Goal: Download file/media

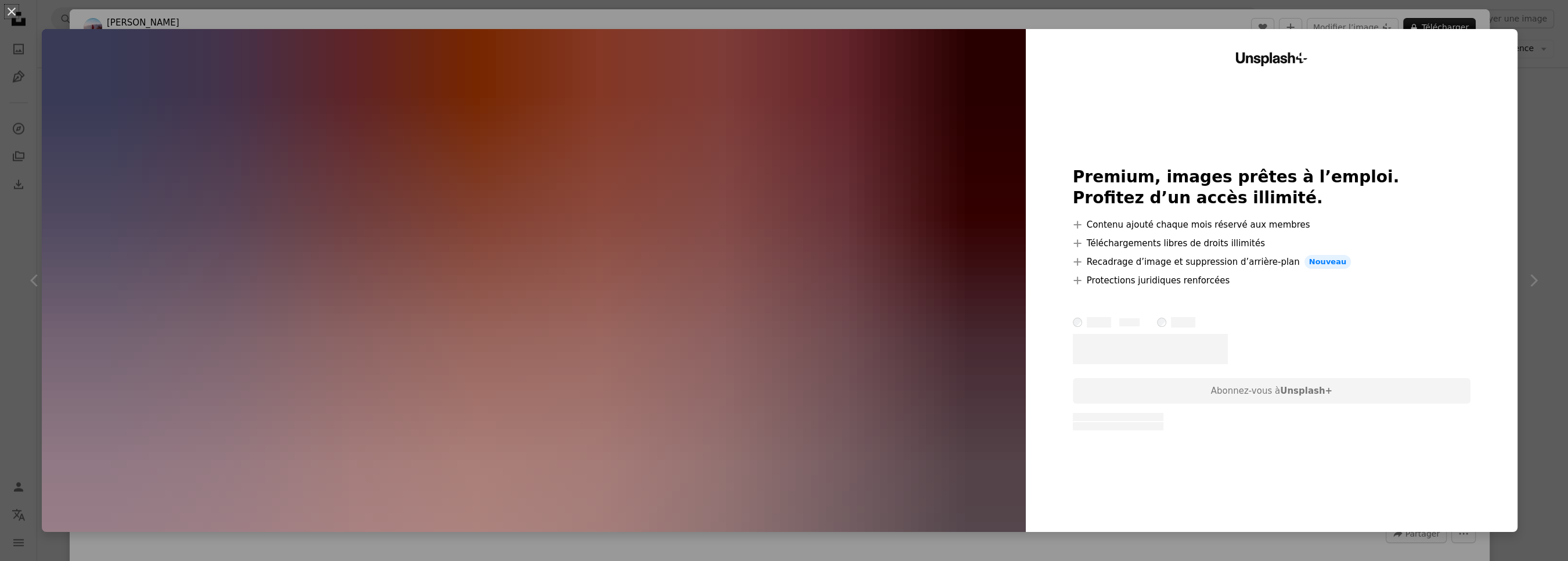
scroll to position [19481, 0]
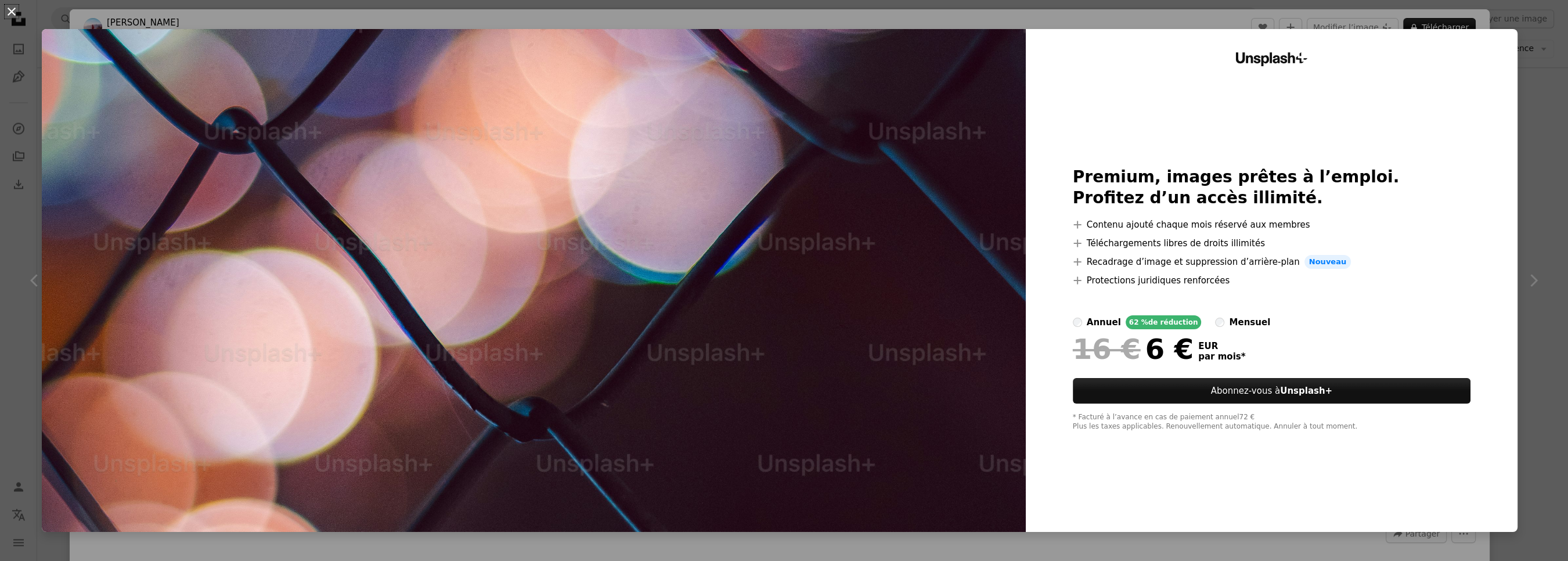
click at [13, 14] on button "An X shape" at bounding box center [12, 12] width 14 height 14
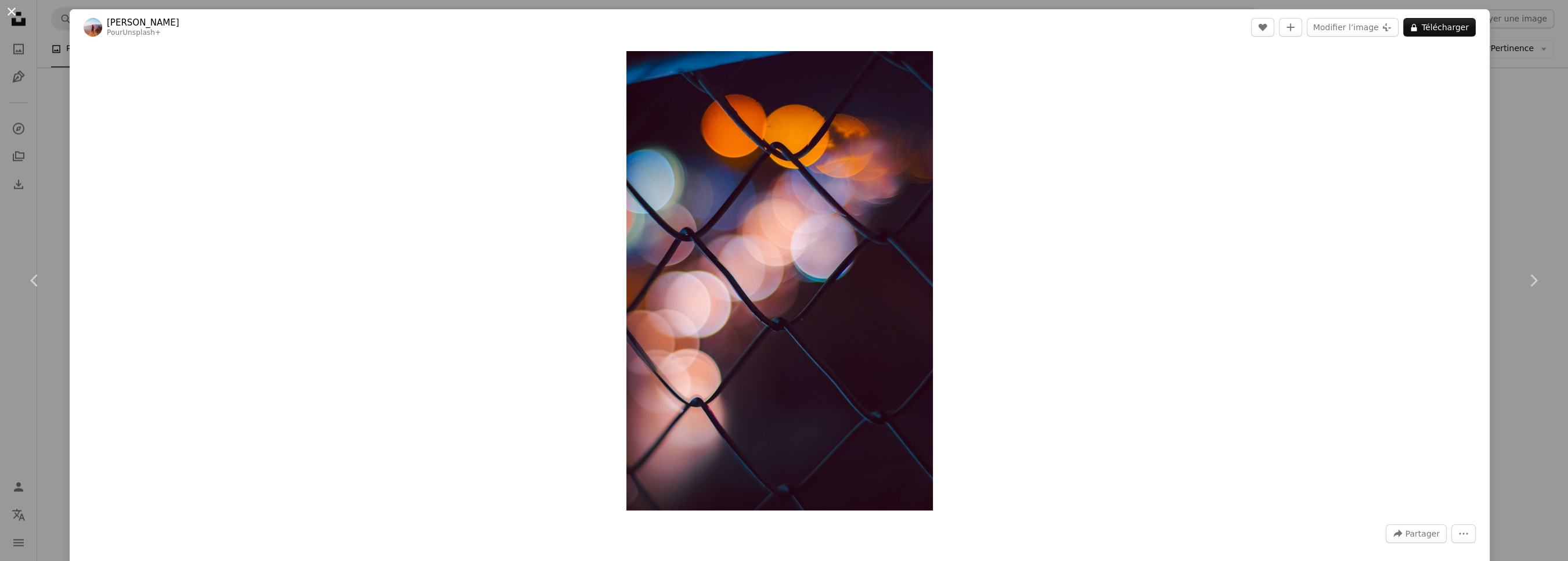
click at [10, 15] on button "An X shape" at bounding box center [12, 12] width 14 height 14
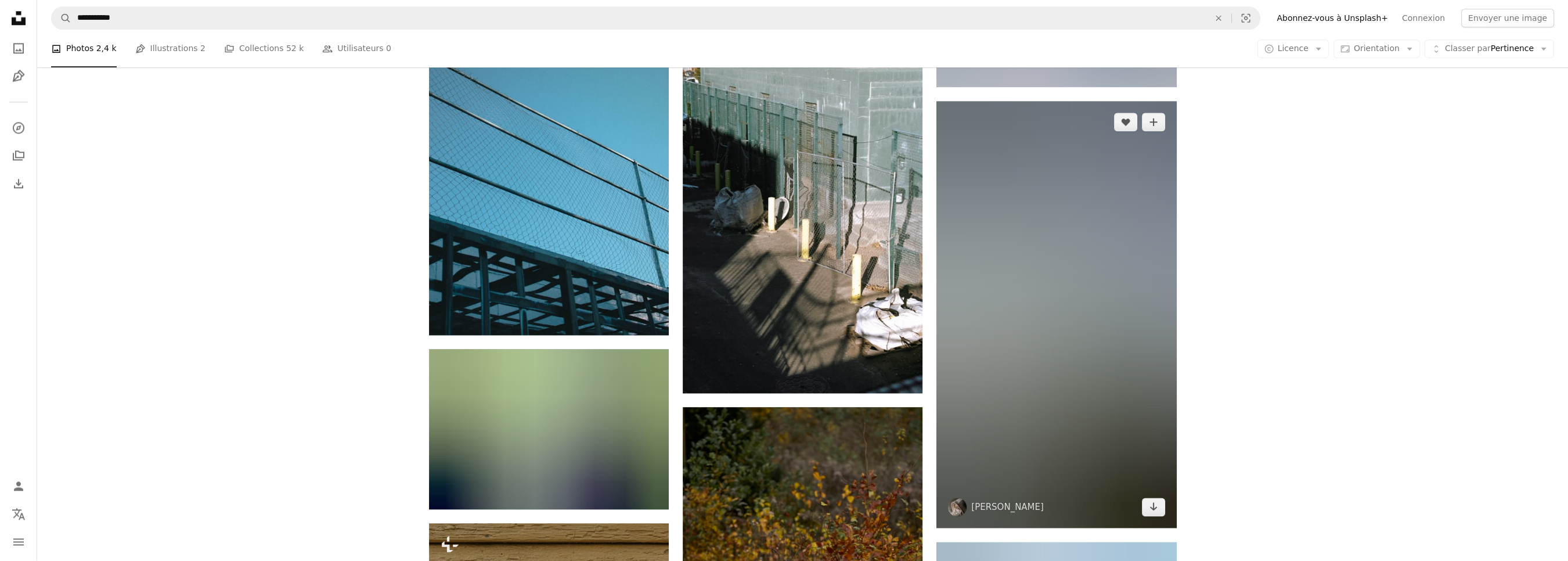
scroll to position [34155, 0]
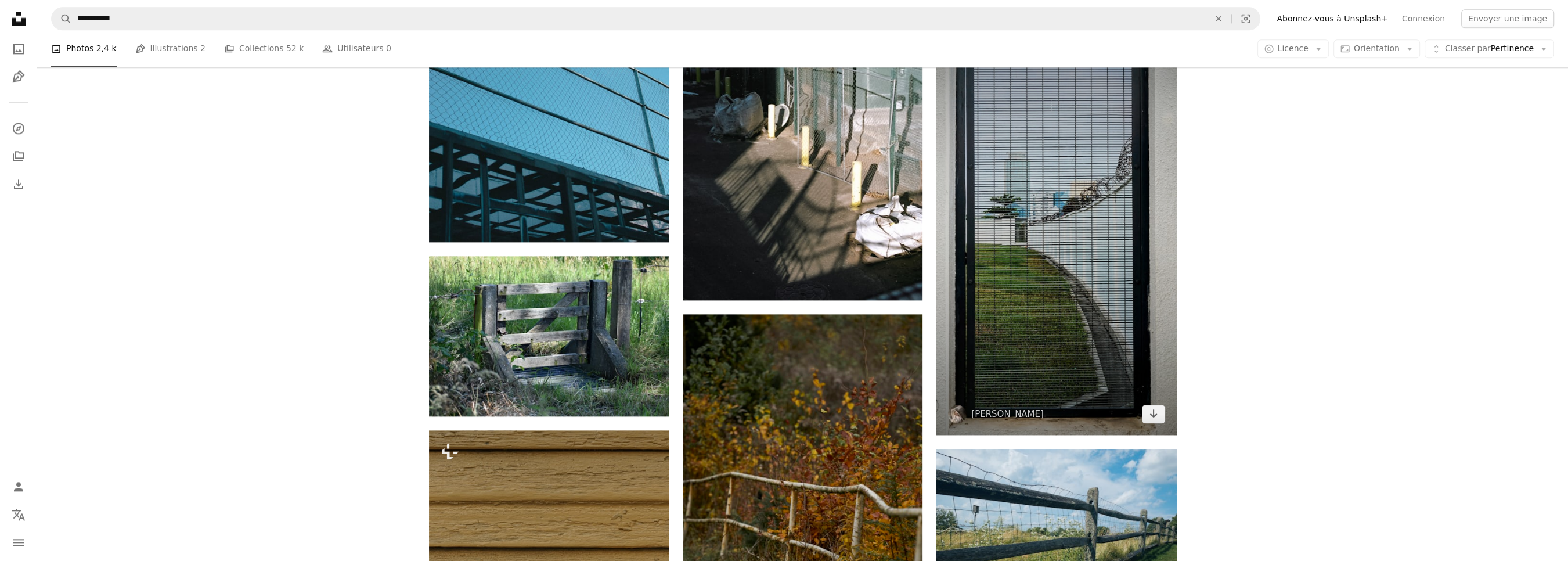
click at [1110, 245] on img at bounding box center [1056, 221] width 240 height 427
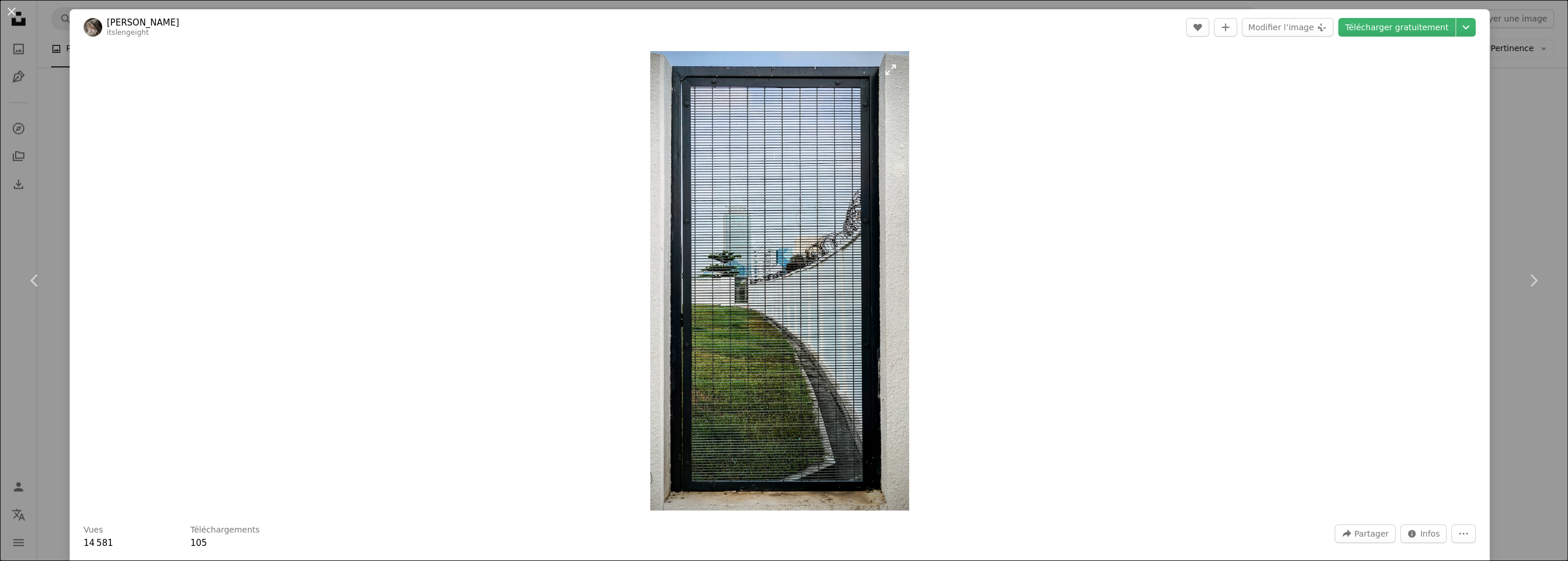
click at [891, 69] on img "Zoom sur cette image" at bounding box center [779, 280] width 258 height 459
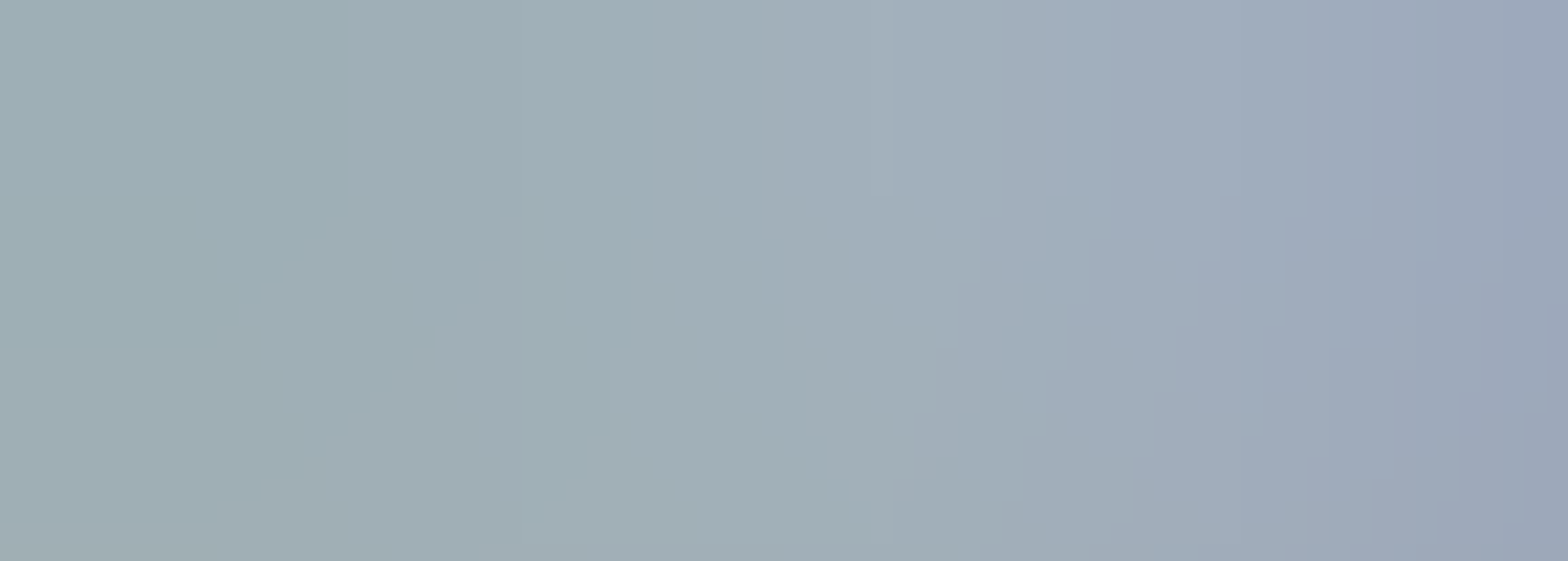
scroll to position [1114, 0]
